Goal: Transaction & Acquisition: Download file/media

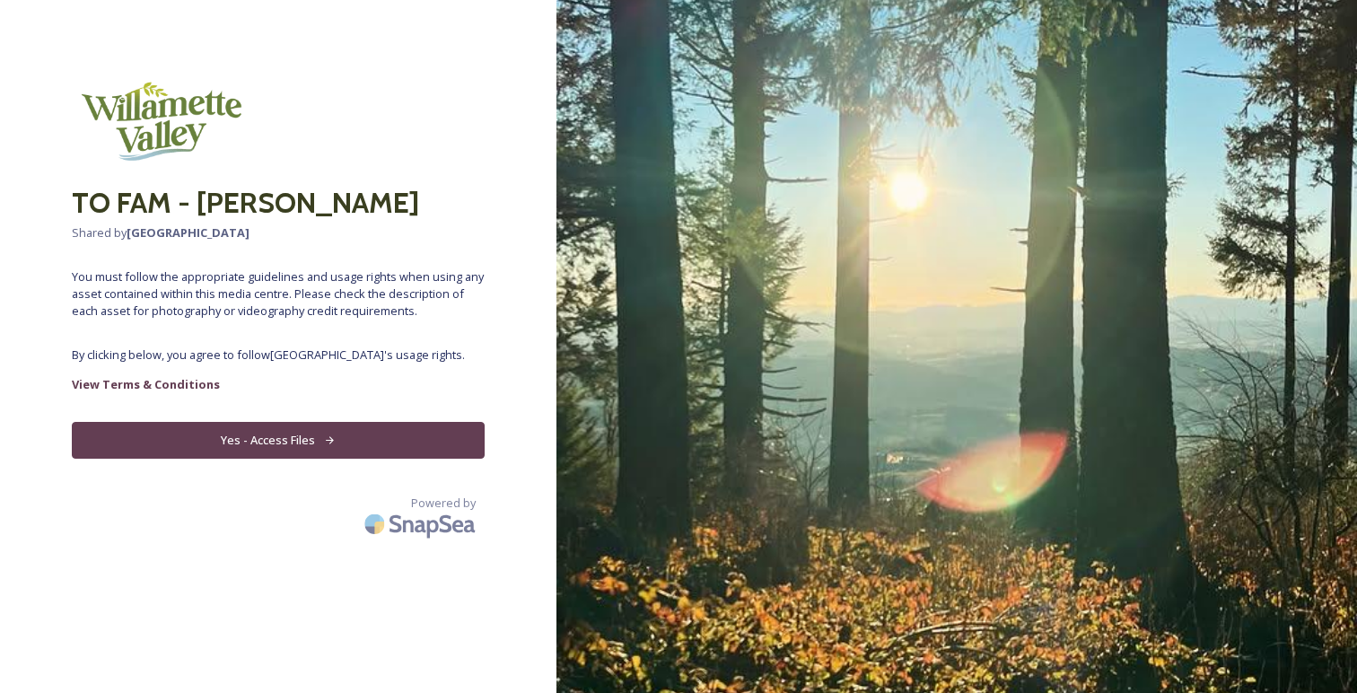
click at [287, 438] on button "Yes - Access Files" at bounding box center [278, 440] width 413 height 37
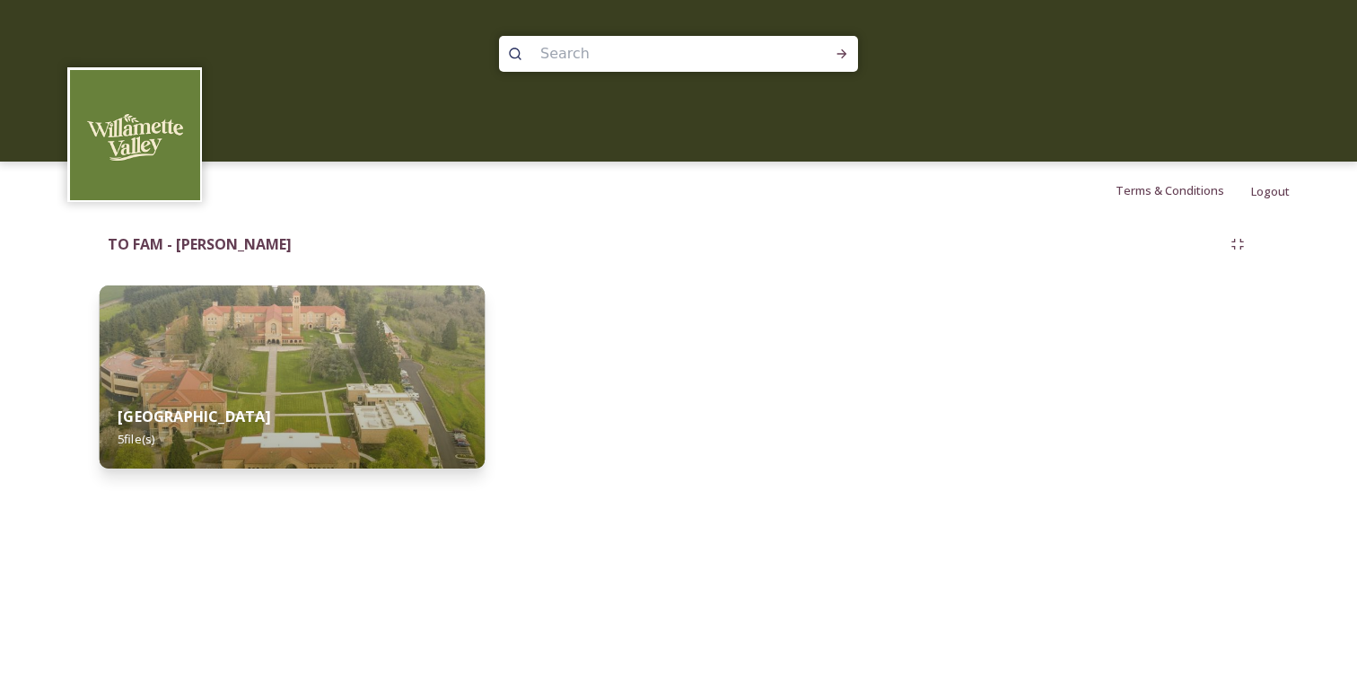
click at [291, 420] on div "Willamette Valley 5 file(s)" at bounding box center [292, 428] width 385 height 82
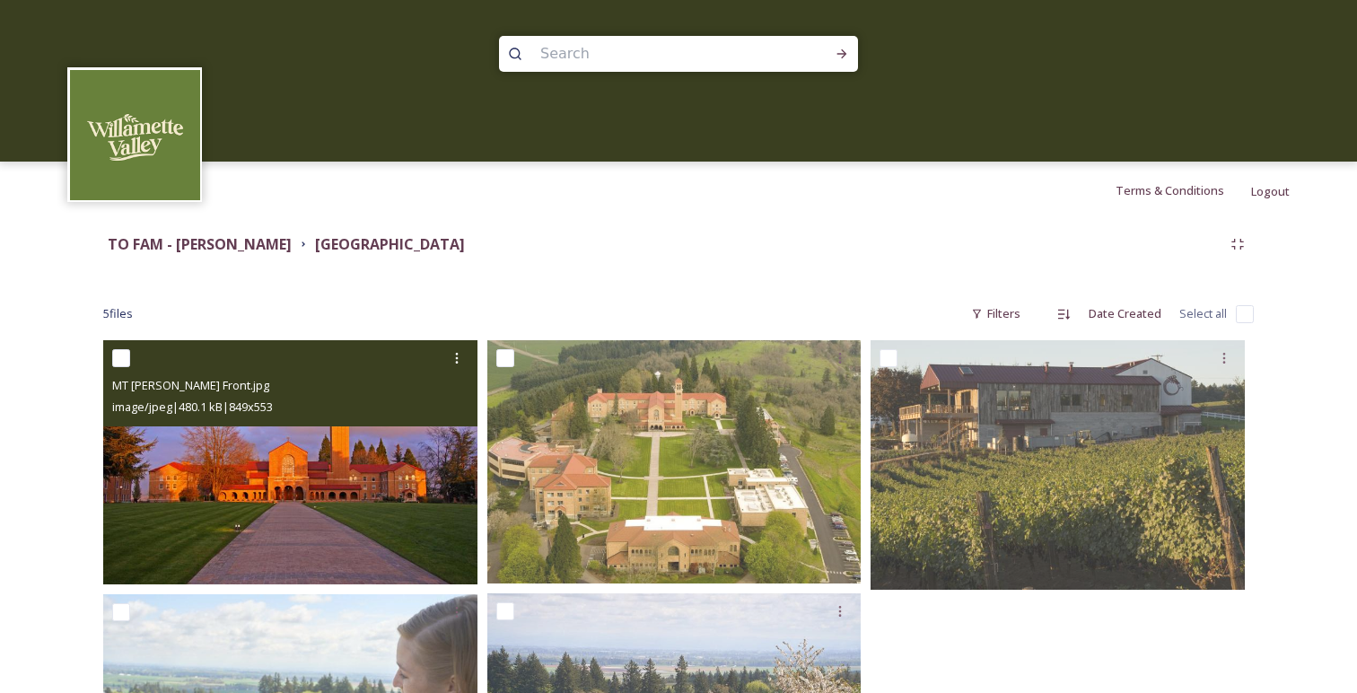
click at [296, 472] on img at bounding box center [290, 462] width 374 height 244
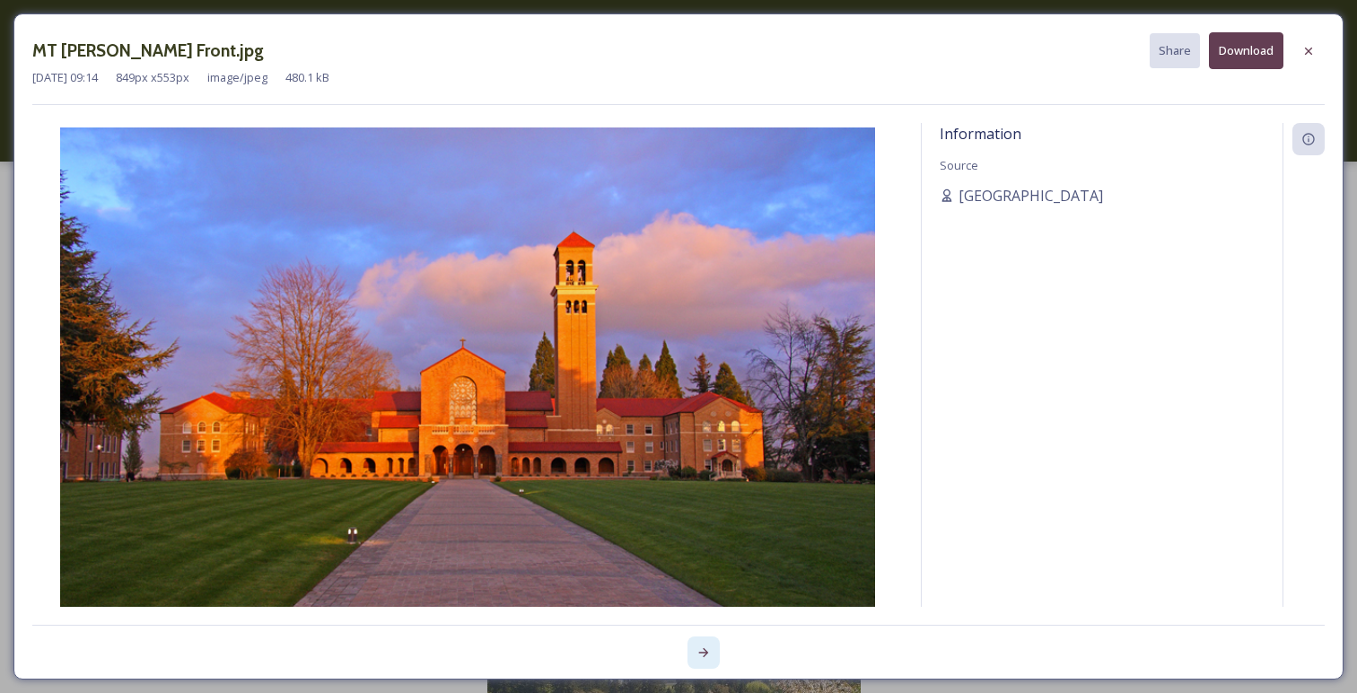
click at [705, 650] on icon at bounding box center [704, 652] width 10 height 9
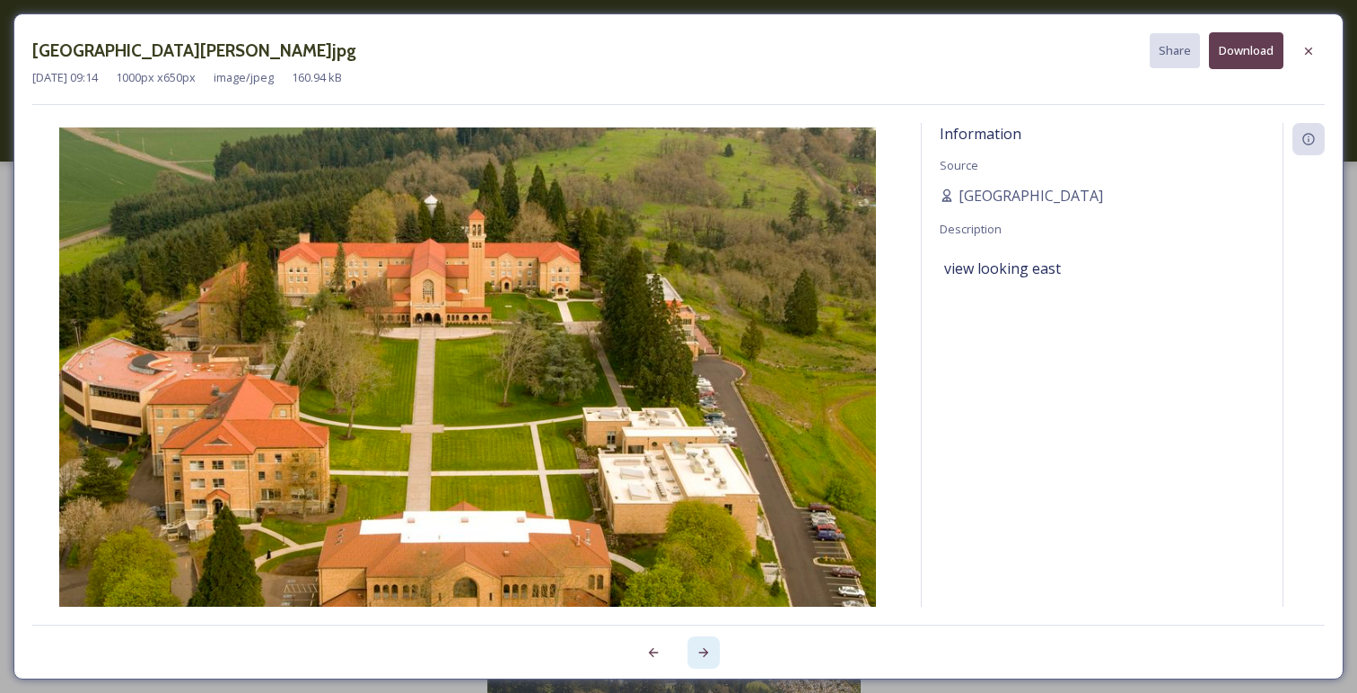
click at [705, 650] on icon at bounding box center [704, 652] width 10 height 9
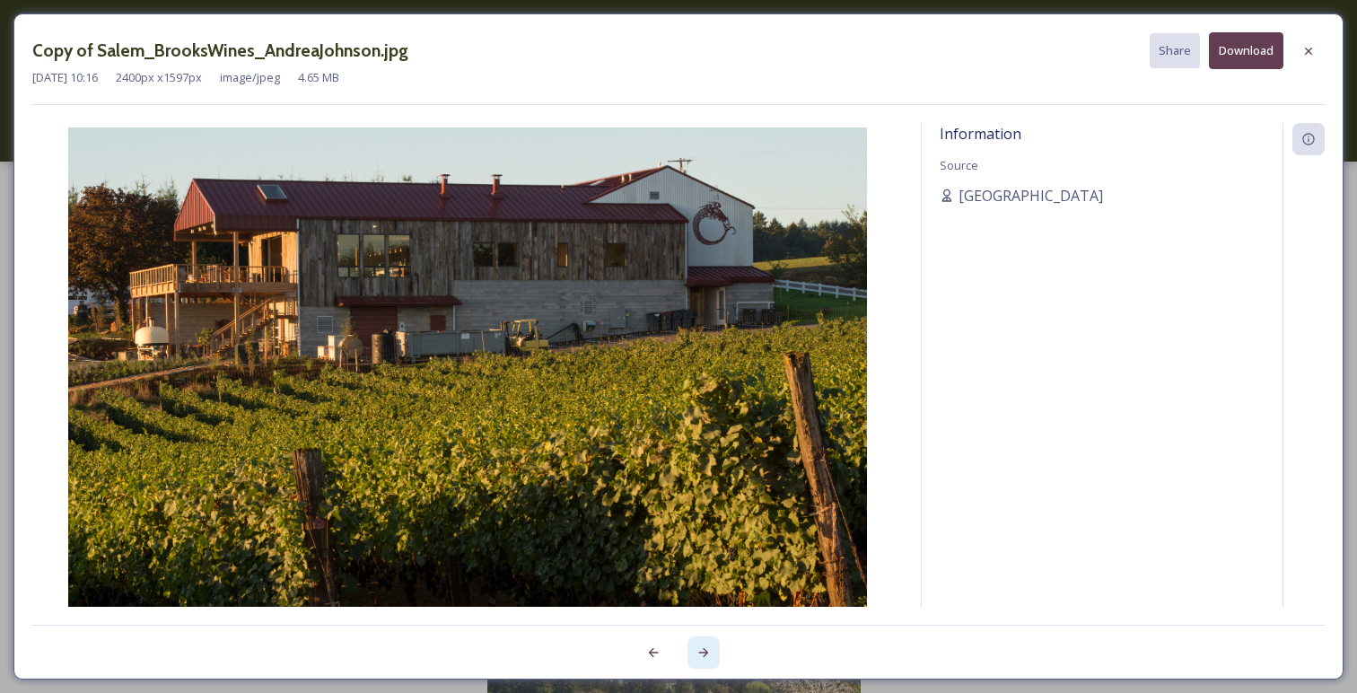
click at [705, 650] on icon at bounding box center [704, 652] width 10 height 9
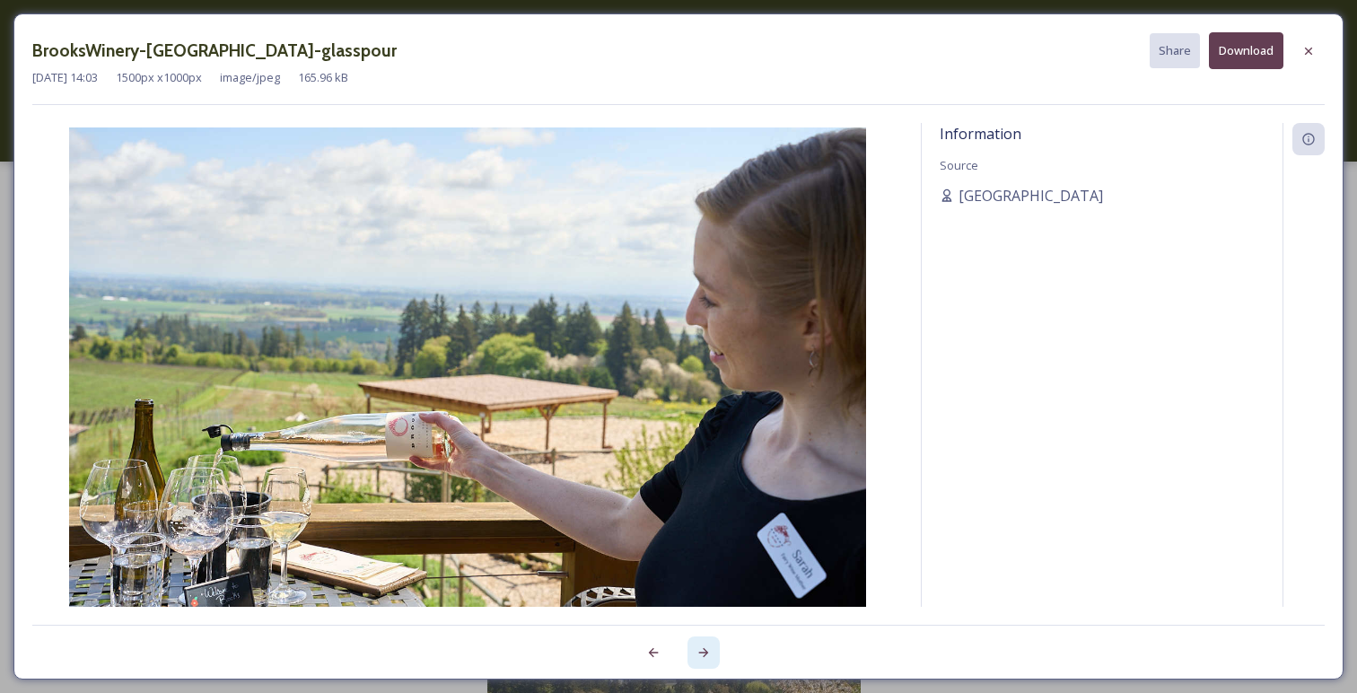
click at [705, 650] on icon at bounding box center [704, 652] width 10 height 9
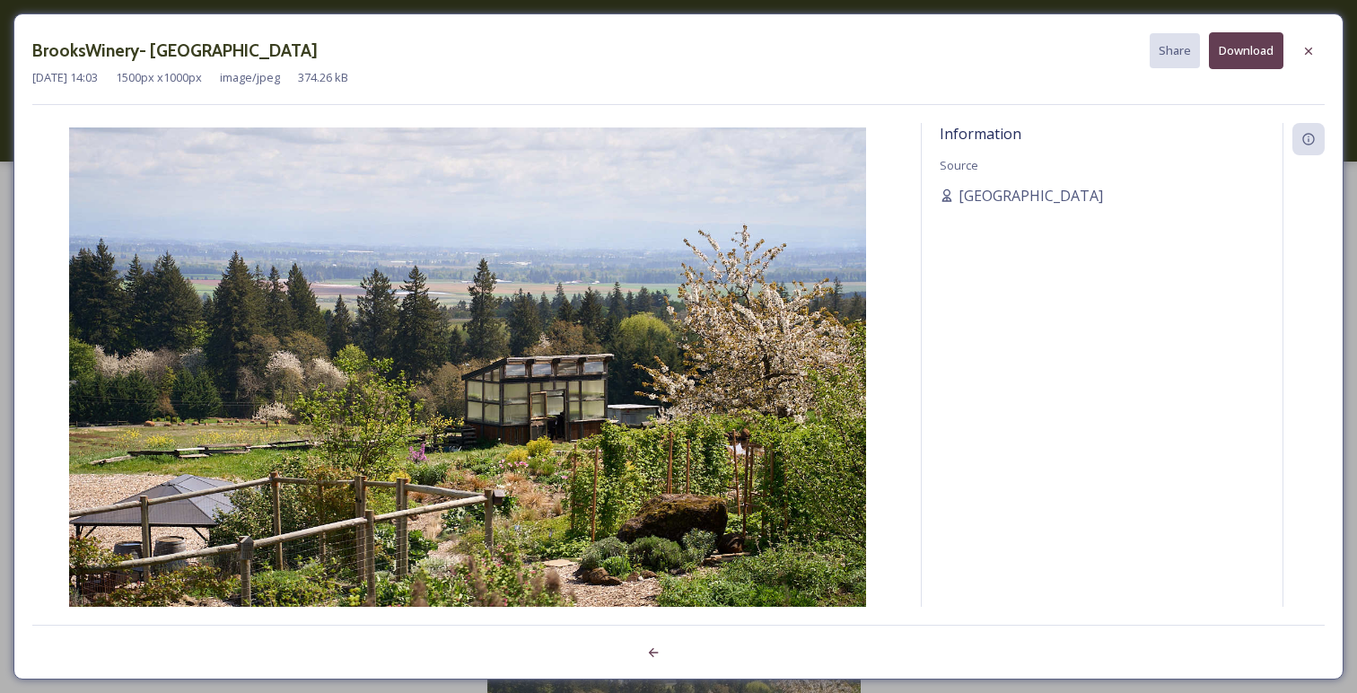
click at [705, 650] on div at bounding box center [678, 642] width 1292 height 36
